Goal: Find specific page/section: Find specific page/section

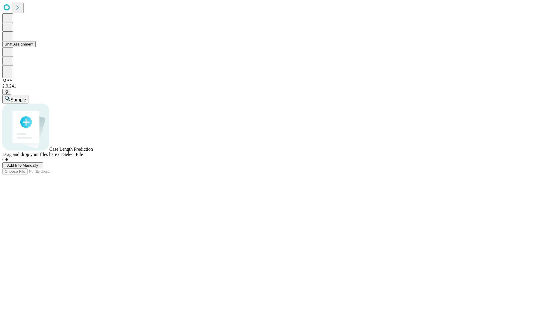
click at [36, 47] on button "Shift Assignment" at bounding box center [18, 44] width 33 height 6
